Goal: Information Seeking & Learning: Learn about a topic

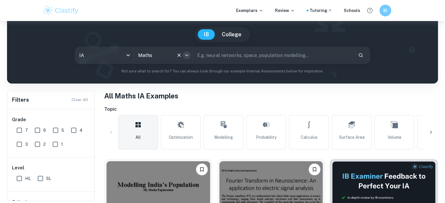
click at [186, 56] on icon "Open" at bounding box center [186, 55] width 7 height 7
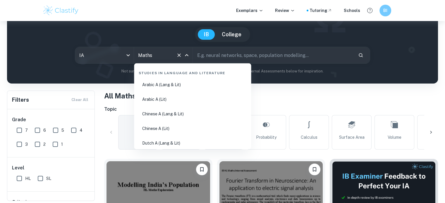
scroll to position [955, 0]
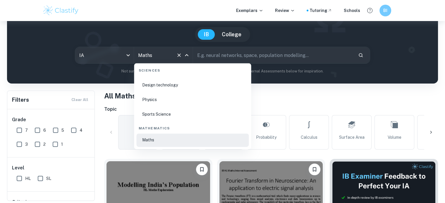
click at [186, 99] on li "Physics" at bounding box center [192, 99] width 112 height 13
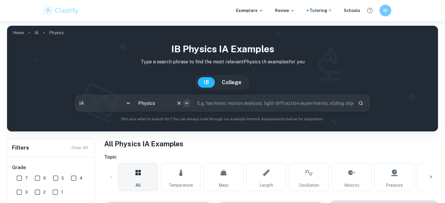
click at [186, 99] on button "Open" at bounding box center [187, 103] width 8 height 8
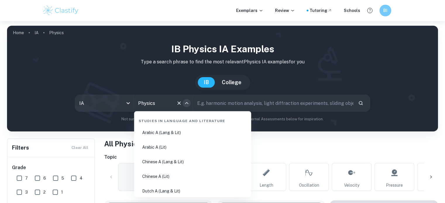
click at [186, 99] on button "Close" at bounding box center [187, 103] width 8 height 8
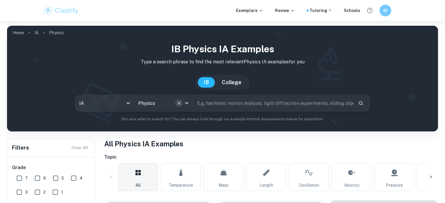
click at [177, 102] on icon "Clear" at bounding box center [179, 103] width 6 height 6
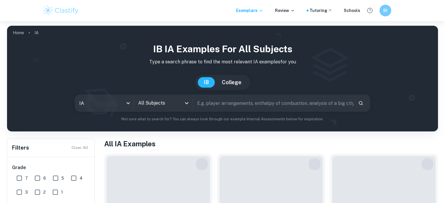
click at [170, 98] on input "All Subjects" at bounding box center [159, 103] width 44 height 11
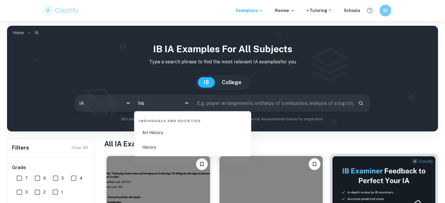
click at [164, 145] on li "History" at bounding box center [192, 147] width 112 height 13
type input "History"
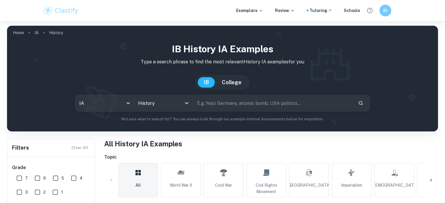
click at [228, 77] on div "[GEOGRAPHIC_DATA]" at bounding box center [222, 82] width 55 height 15
click at [232, 81] on button "College" at bounding box center [231, 82] width 31 height 11
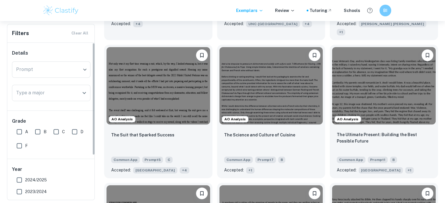
scroll to position [328, 0]
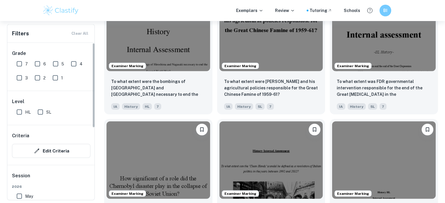
scroll to position [1112, 0]
click at [18, 62] on input "7" at bounding box center [19, 64] width 12 height 12
checkbox input "true"
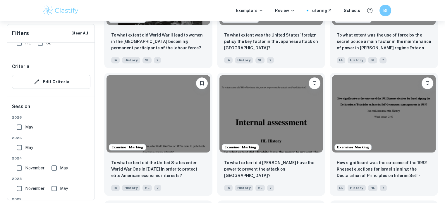
scroll to position [664, 0]
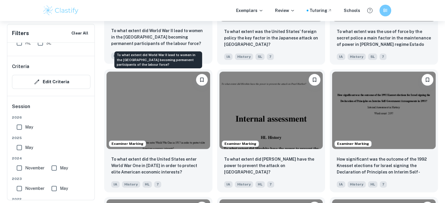
click at [160, 37] on p "To what extent did World War II lead to women in the [GEOGRAPHIC_DATA] becoming…" at bounding box center [158, 37] width 94 height 19
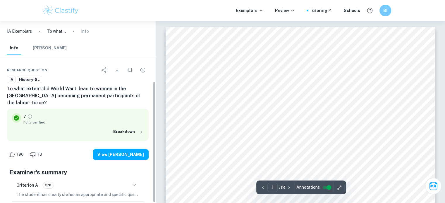
scroll to position [91, 0]
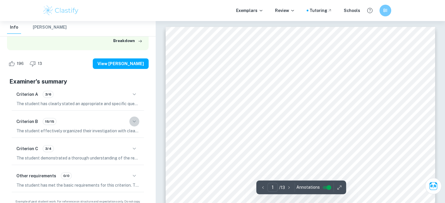
click at [138, 118] on icon "button" at bounding box center [134, 121] width 7 height 7
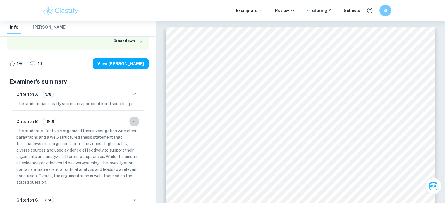
click at [138, 118] on icon "button" at bounding box center [134, 121] width 7 height 7
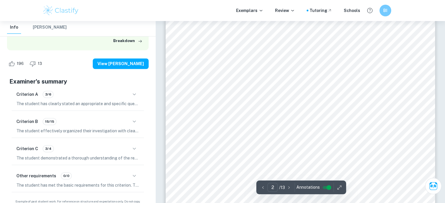
scroll to position [512, 0]
click at [324, 55] on div "History teacher support material 2 Example 2 Table of Contents Section 1: Ident…" at bounding box center [301, 132] width 270 height 381
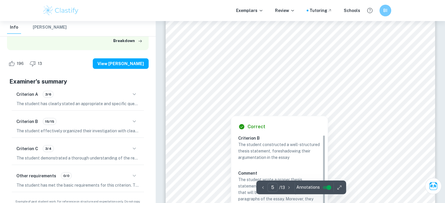
scroll to position [1621, 0]
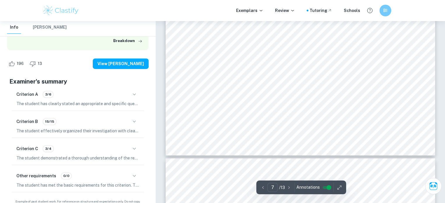
type input "8"
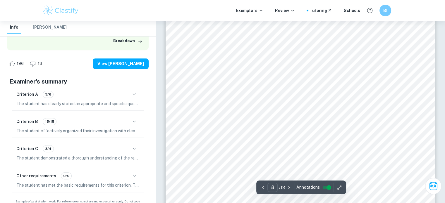
scroll to position [2743, 0]
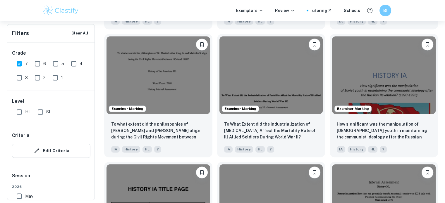
scroll to position [955, 0]
click at [288, 91] on img at bounding box center [272, 75] width 104 height 78
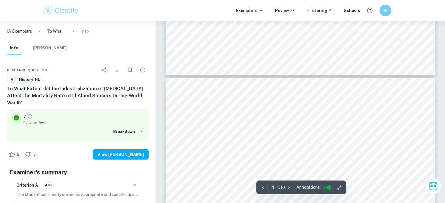
type input "3"
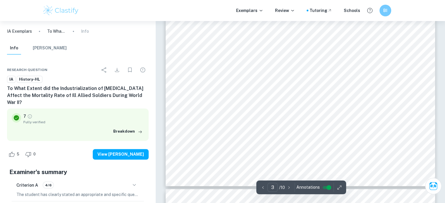
scroll to position [978, 0]
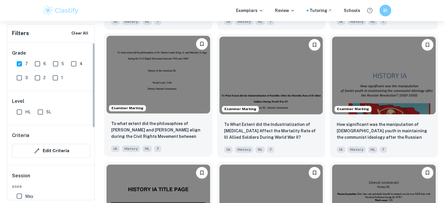
scroll to position [1083, 0]
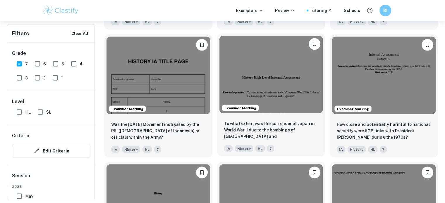
click at [304, 46] on img at bounding box center [272, 75] width 104 height 78
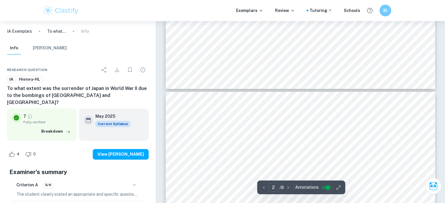
type input "3"
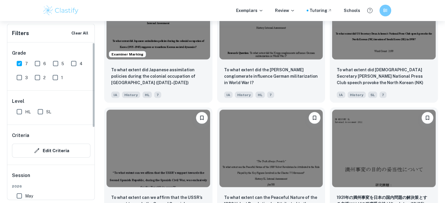
scroll to position [1272, 0]
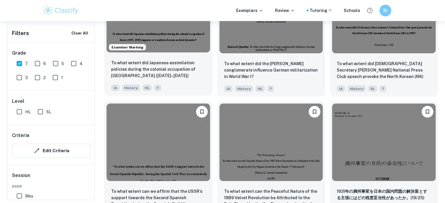
click at [185, 43] on img at bounding box center [159, 14] width 104 height 78
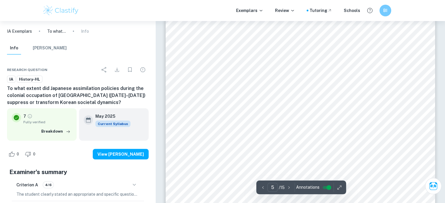
scroll to position [1615, 0]
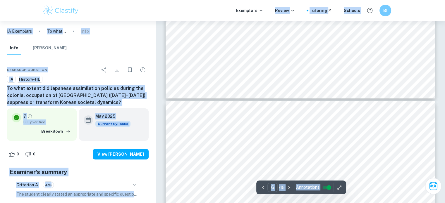
type input "5"
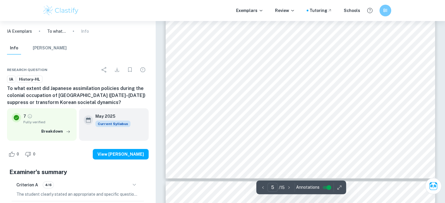
scroll to position [1784, 0]
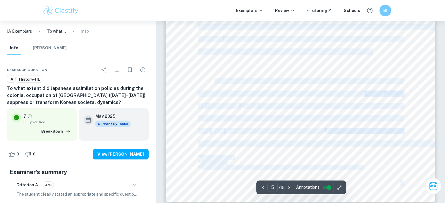
drag, startPoint x: 232, startPoint y: 46, endPoint x: 377, endPoint y: 47, distance: 145.5
click at [377, 47] on div "Section B: Investigation During the colonization of [GEOGRAPHIC_DATA] ([DATE]-[…" at bounding box center [301, 12] width 270 height 381
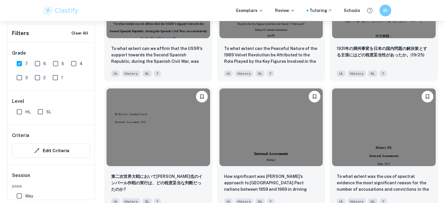
scroll to position [1423, 0]
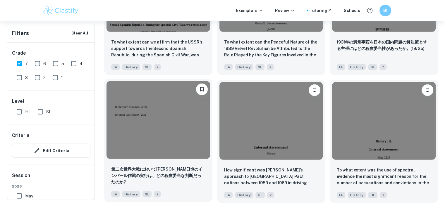
click at [187, 157] on img at bounding box center [159, 120] width 104 height 78
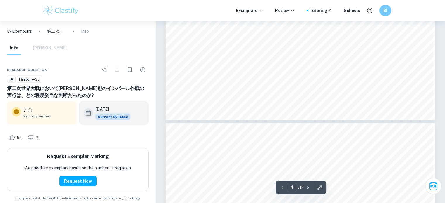
type input "5"
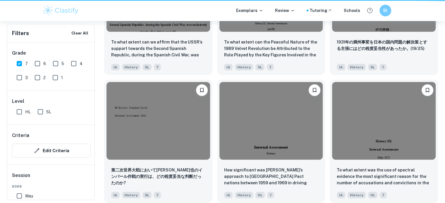
scroll to position [1423, 0]
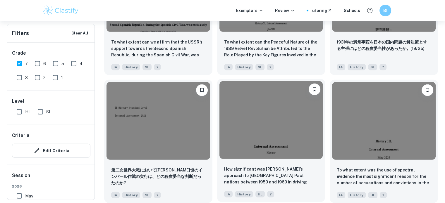
click at [231, 127] on img at bounding box center [272, 120] width 104 height 78
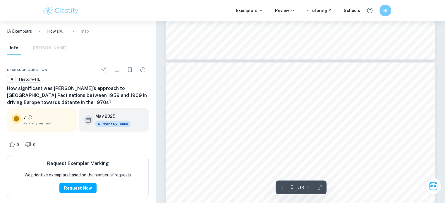
scroll to position [1597, 0]
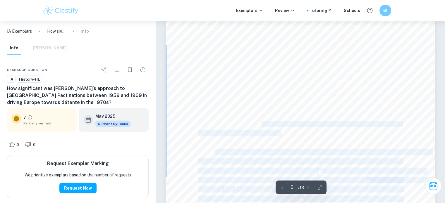
drag, startPoint x: 214, startPoint y: 58, endPoint x: 261, endPoint y: 121, distance: 78.6
click at [261, 121] on div "Section 2: Investigation Détente, the easing of tensions between superpowers US…" at bounding box center [301, 198] width 270 height 381
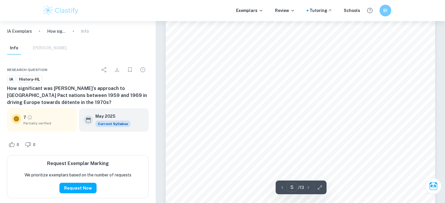
click at [261, 121] on div "Section 2: Investigation Détente, the easing of tensions between superpowers US…" at bounding box center [301, 198] width 270 height 381
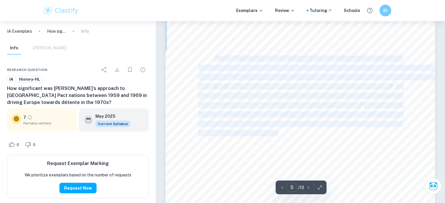
copy div "Détente, the easing of tensions between superpowers USSR and USA during the col…"
drag, startPoint x: 216, startPoint y: 57, endPoint x: 278, endPoint y: 133, distance: 98.3
click at [278, 133] on div "Section 2: Investigation Détente, the easing of tensions between superpowers US…" at bounding box center [301, 198] width 270 height 381
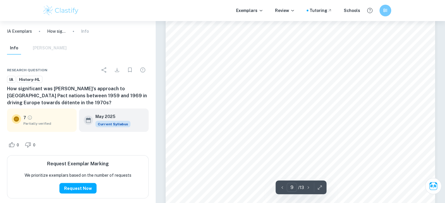
scroll to position [3272, 0]
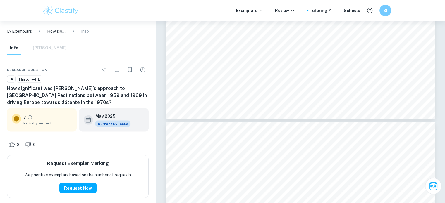
type input "10"
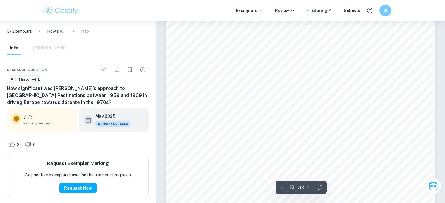
scroll to position [3526, 0]
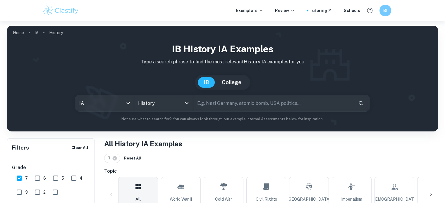
click at [234, 98] on input "text" at bounding box center [273, 103] width 160 height 16
click at [209, 104] on input "perespective" at bounding box center [266, 103] width 147 height 16
type input "c"
type input "perspective"
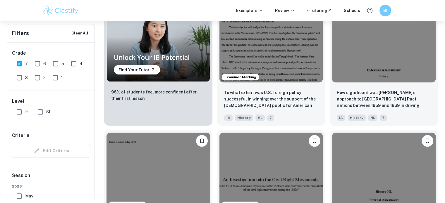
scroll to position [542, 0]
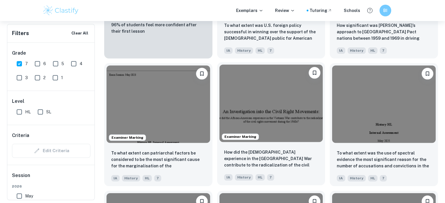
click at [275, 114] on img at bounding box center [272, 104] width 104 height 78
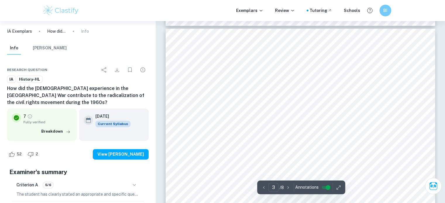
scroll to position [746, 0]
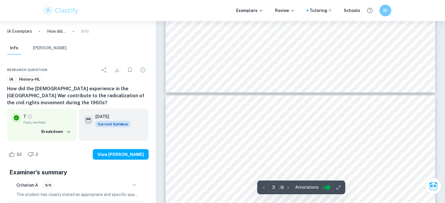
type input "4"
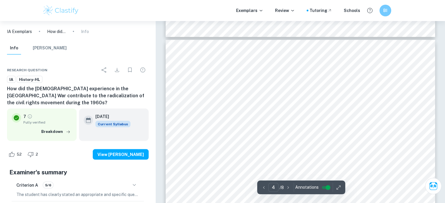
scroll to position [1103, 0]
